Goal: Information Seeking & Learning: Learn about a topic

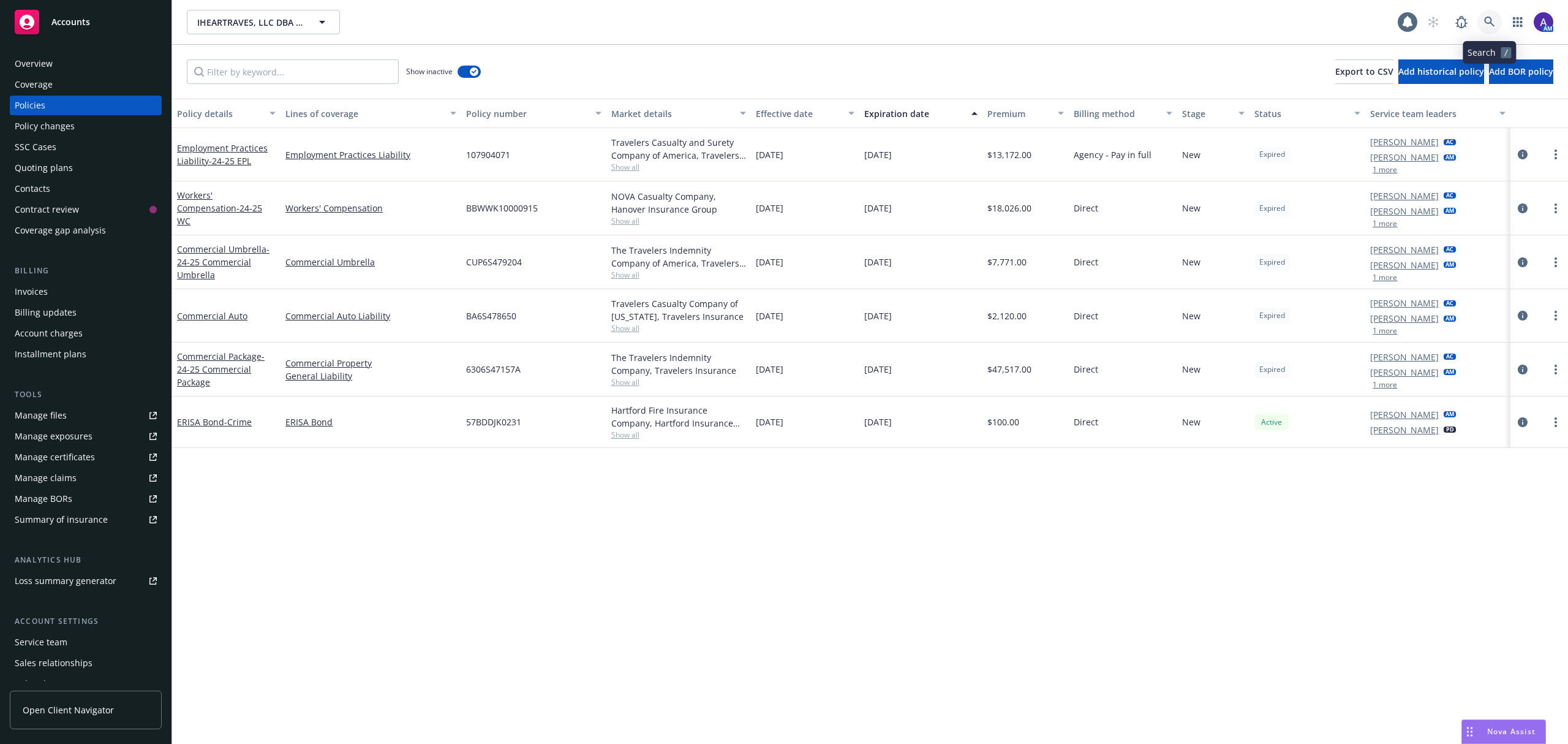
click at [1491, 23] on icon at bounding box center [1490, 22] width 11 height 11
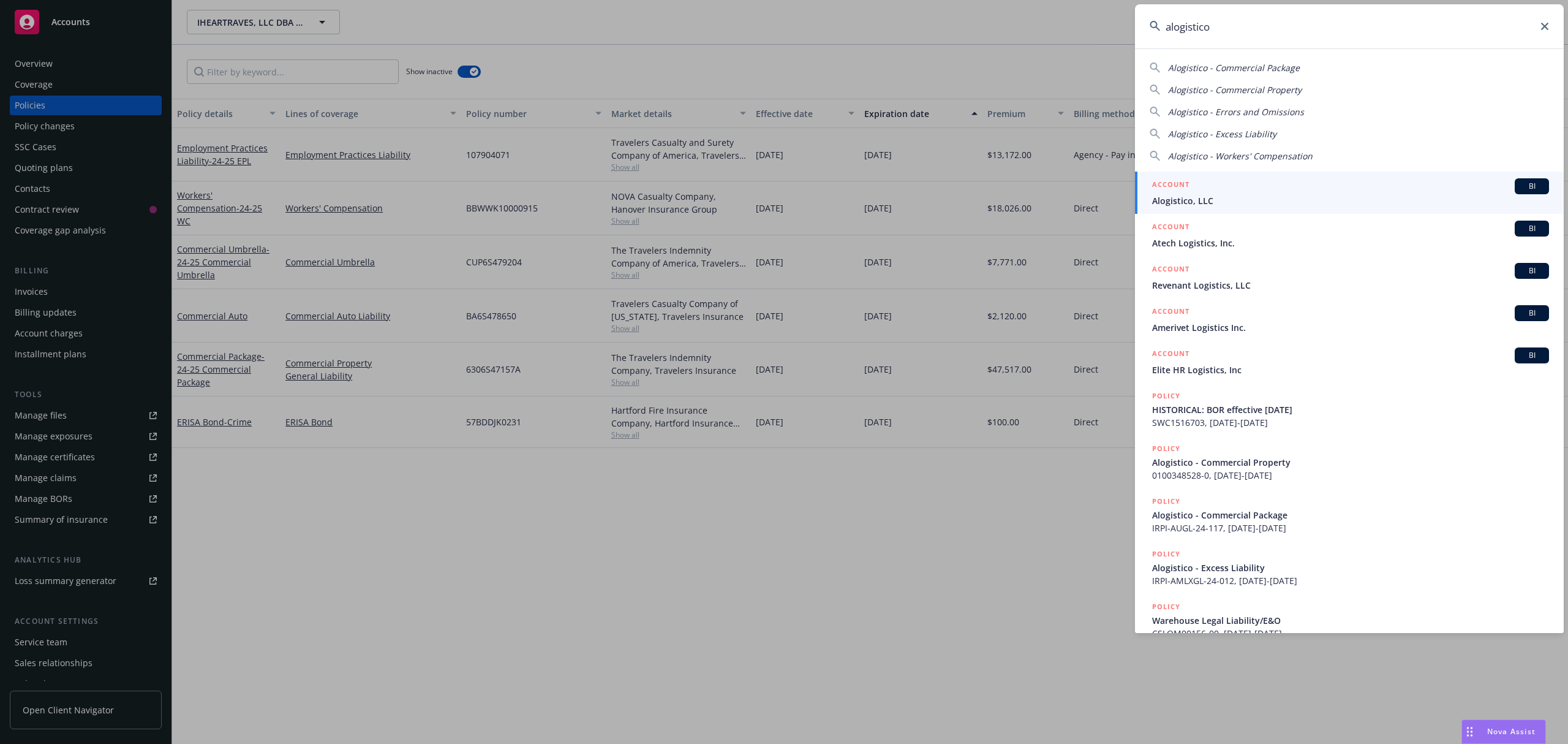
type input "alogistico"
click at [1235, 187] on div "ACCOUNT BI" at bounding box center [1351, 186] width 397 height 16
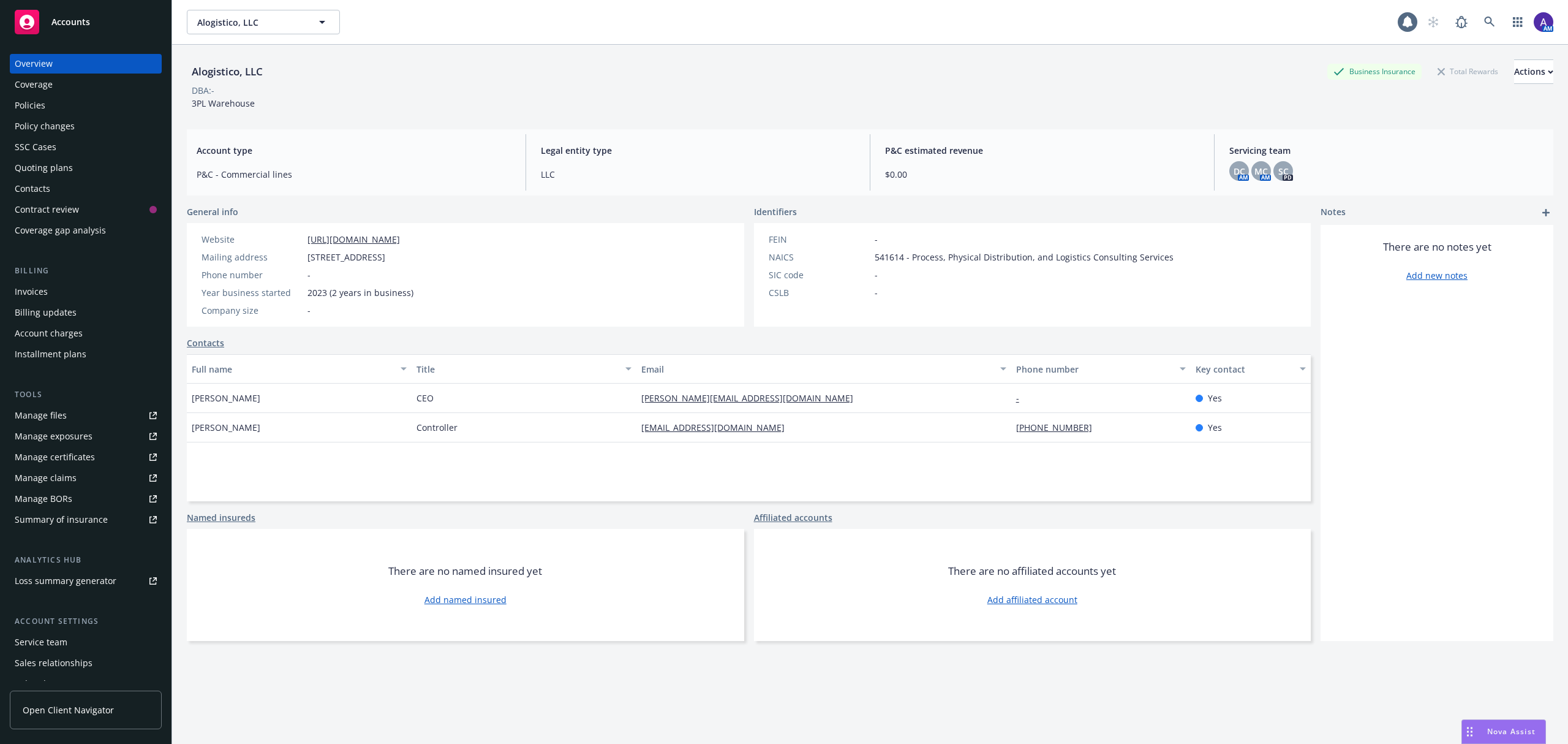
click at [35, 173] on div "Quoting plans" at bounding box center [44, 168] width 58 height 19
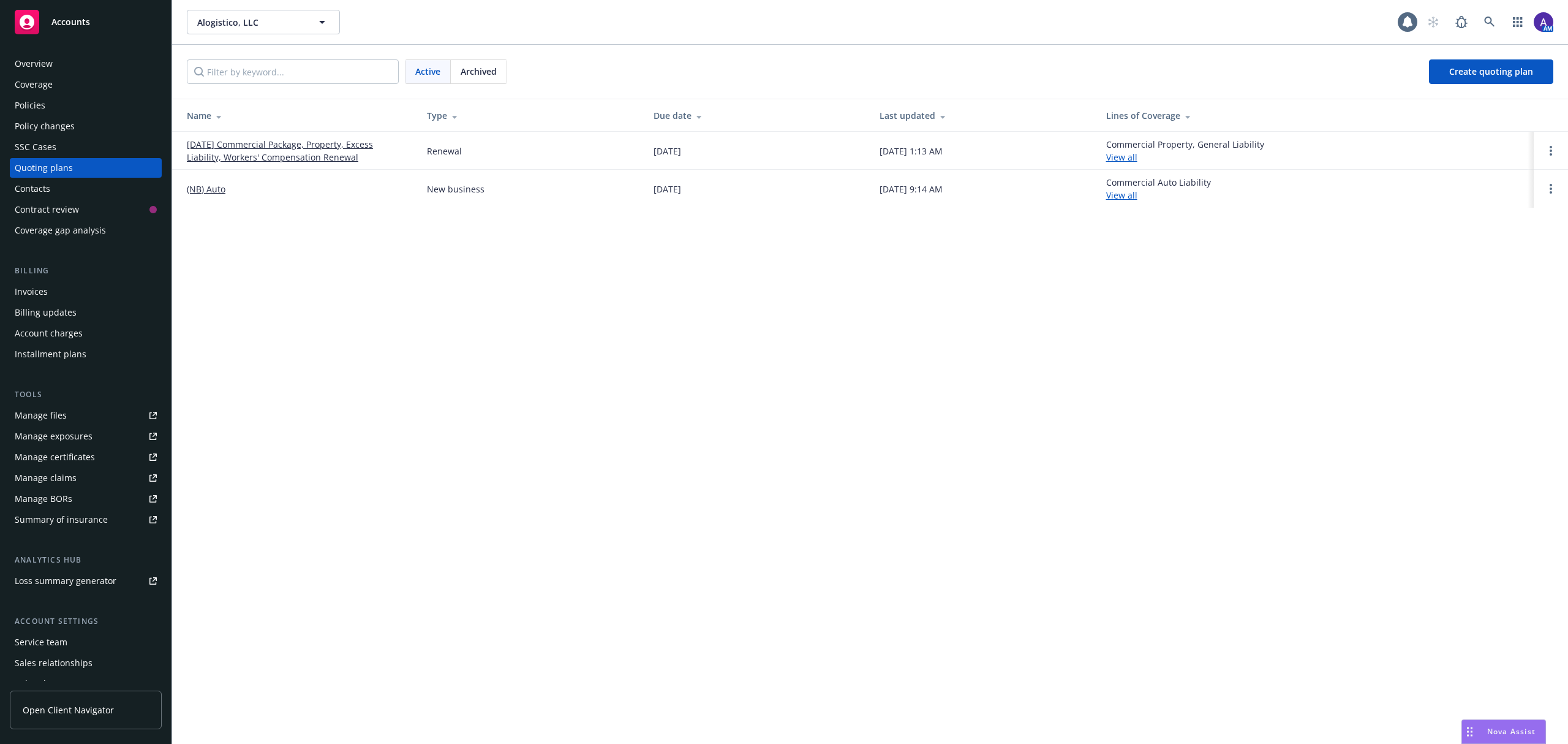
click at [262, 162] on link "10/01/25 Commercial Package, Property, Excess Liability, Workers' Compensation …" at bounding box center [297, 151] width 220 height 26
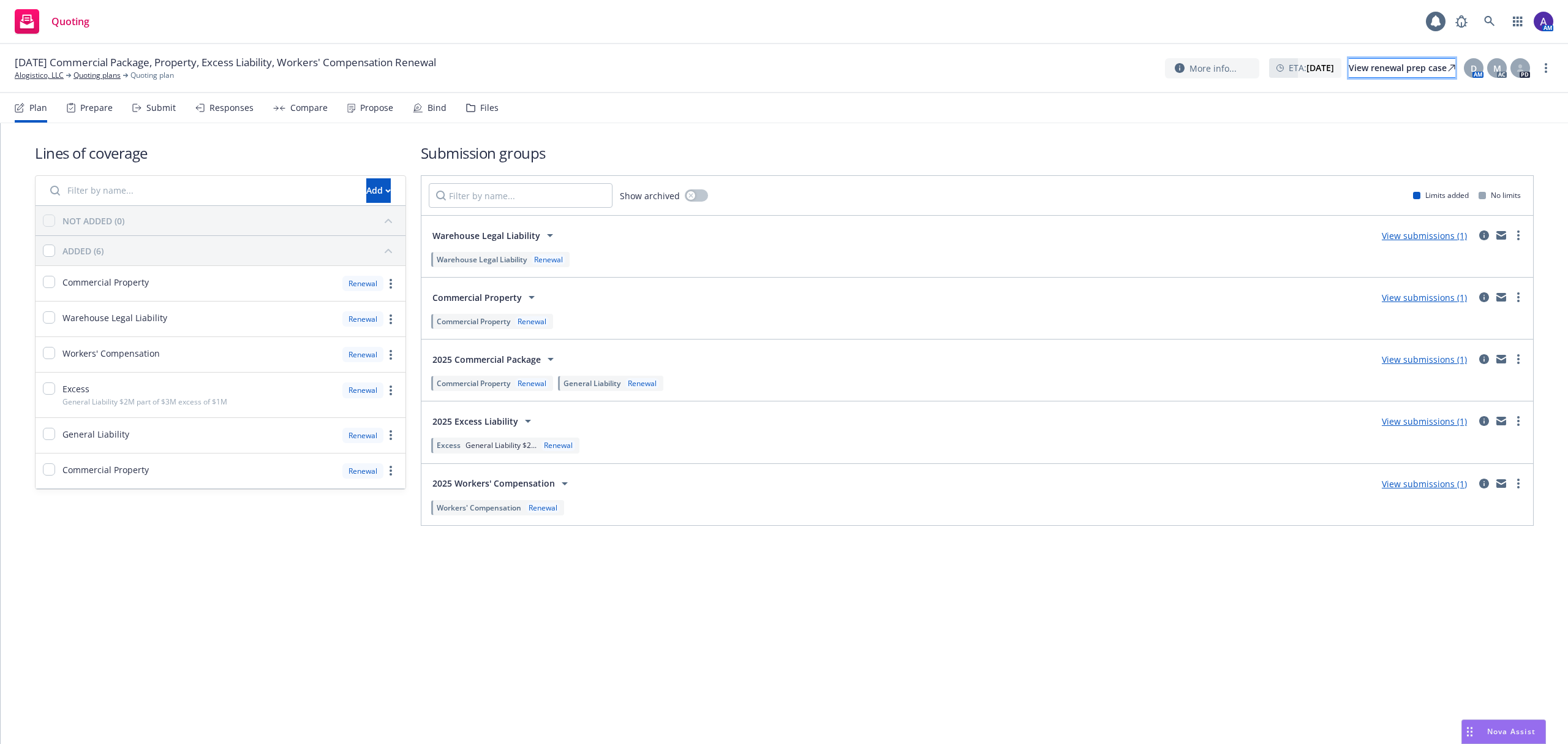
click at [1378, 68] on div "View renewal prep case" at bounding box center [1402, 68] width 107 height 18
click at [53, 76] on link "Alogistico, LLC" at bounding box center [40, 75] width 49 height 11
